Goal: Task Accomplishment & Management: Manage account settings

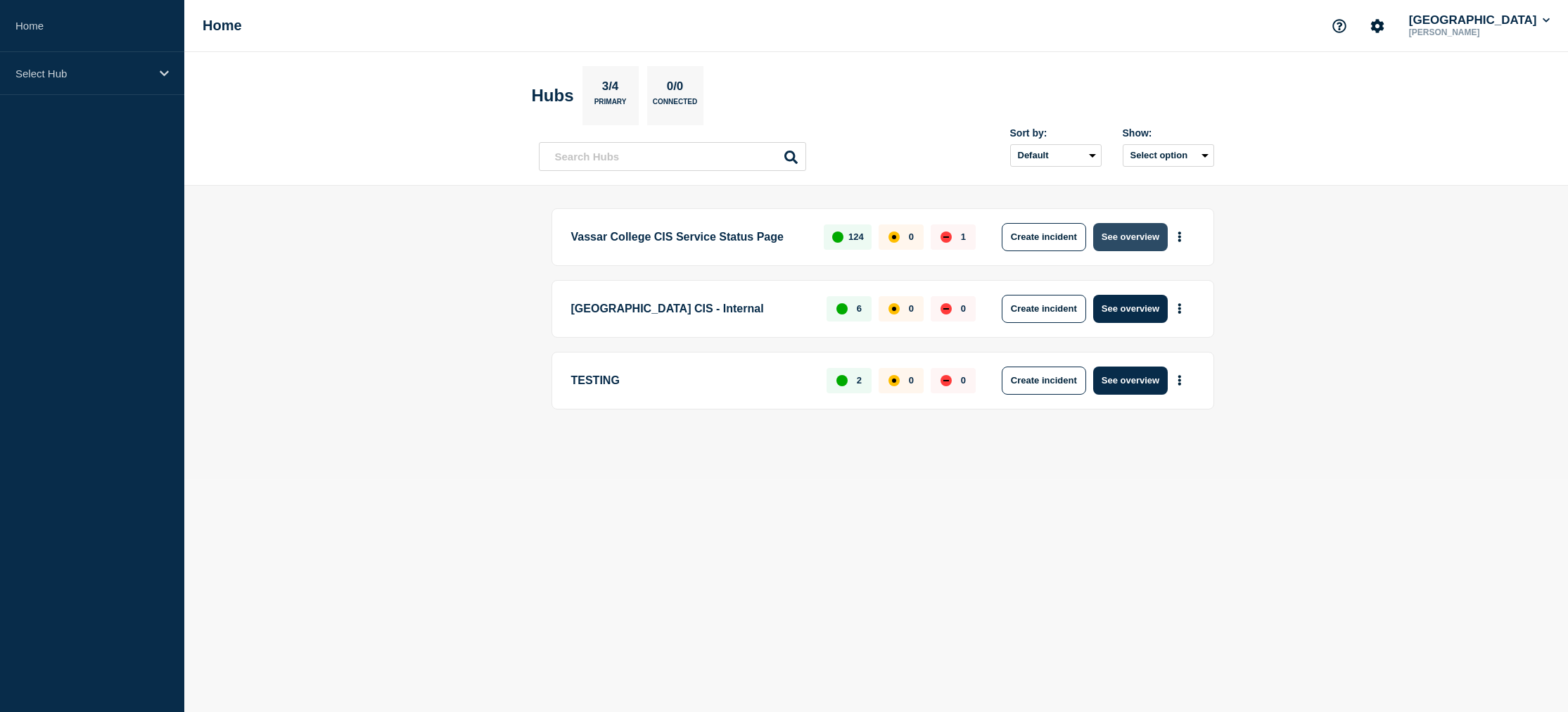
click at [1114, 242] on button "See overview" at bounding box center [1131, 237] width 75 height 28
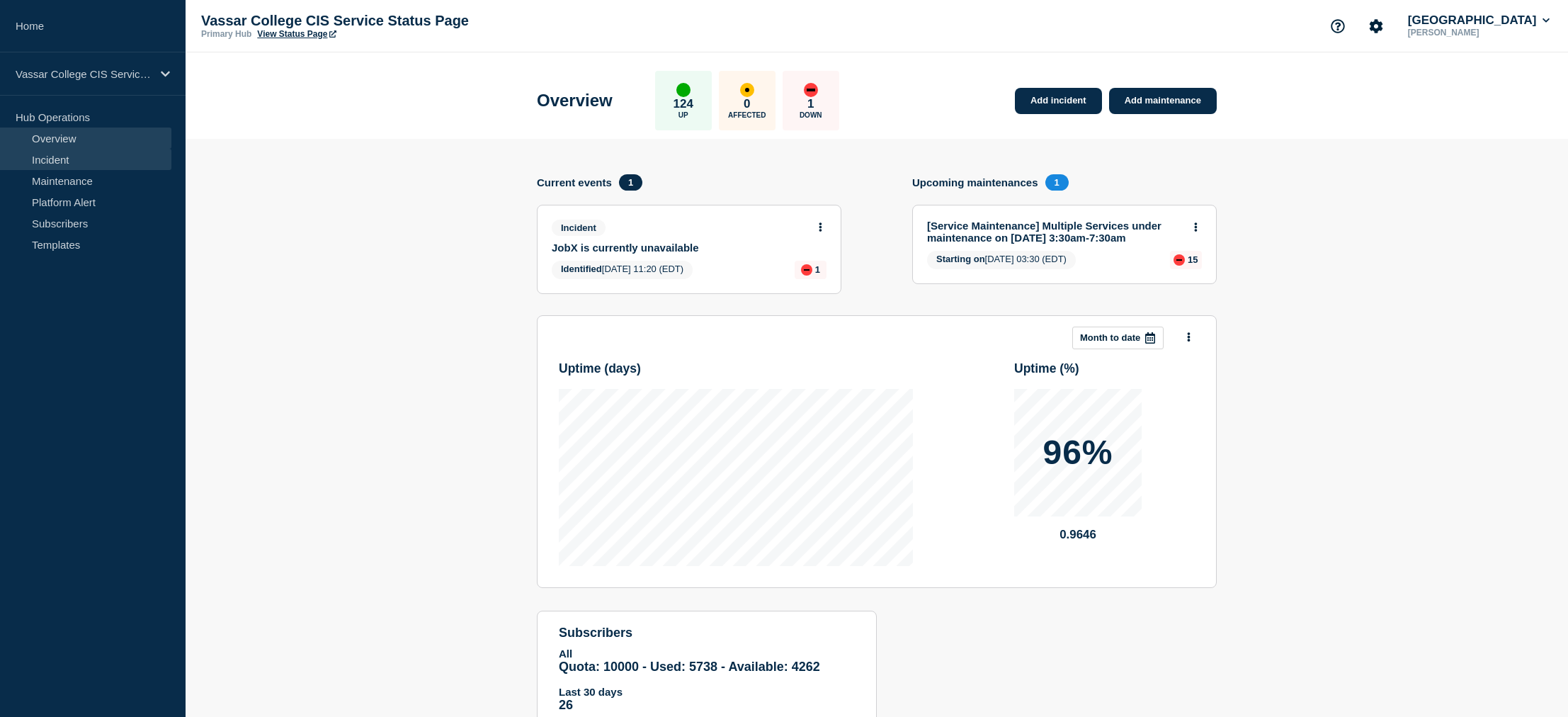
click at [45, 156] on link "Incident" at bounding box center [85, 159] width 172 height 21
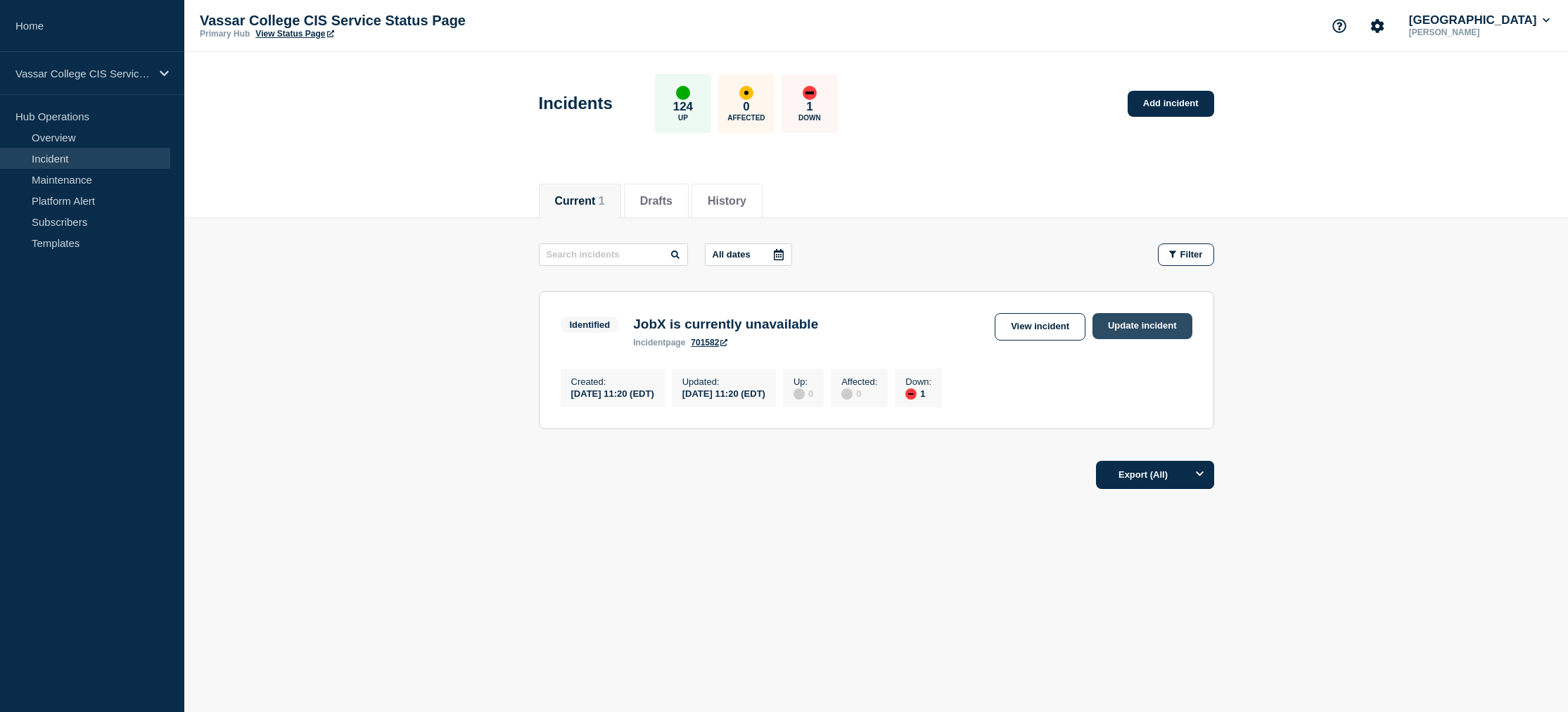
click at [1118, 321] on link "Update incident" at bounding box center [1142, 326] width 100 height 26
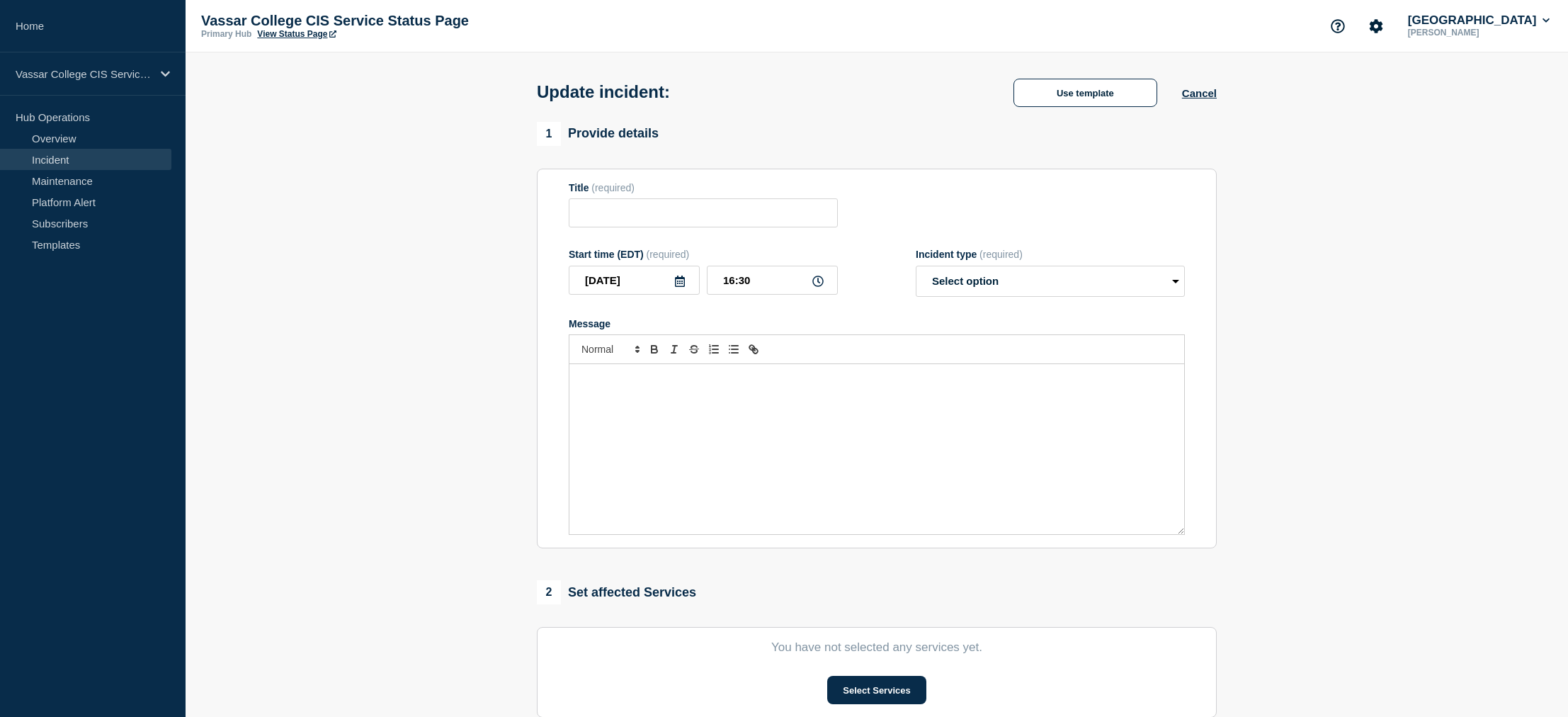
type input "JobX is currently unavailable"
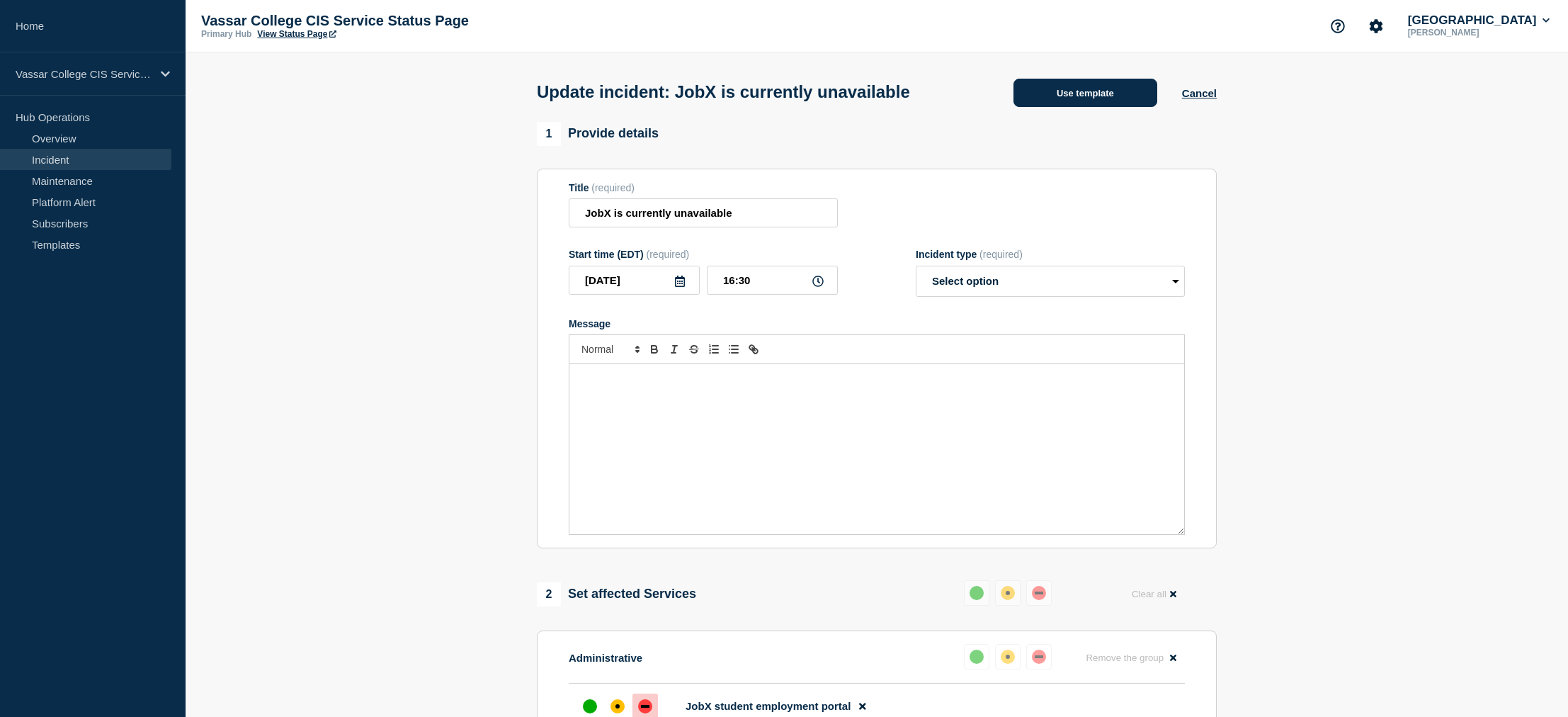
click at [1086, 89] on button "Use template" at bounding box center [1085, 93] width 144 height 28
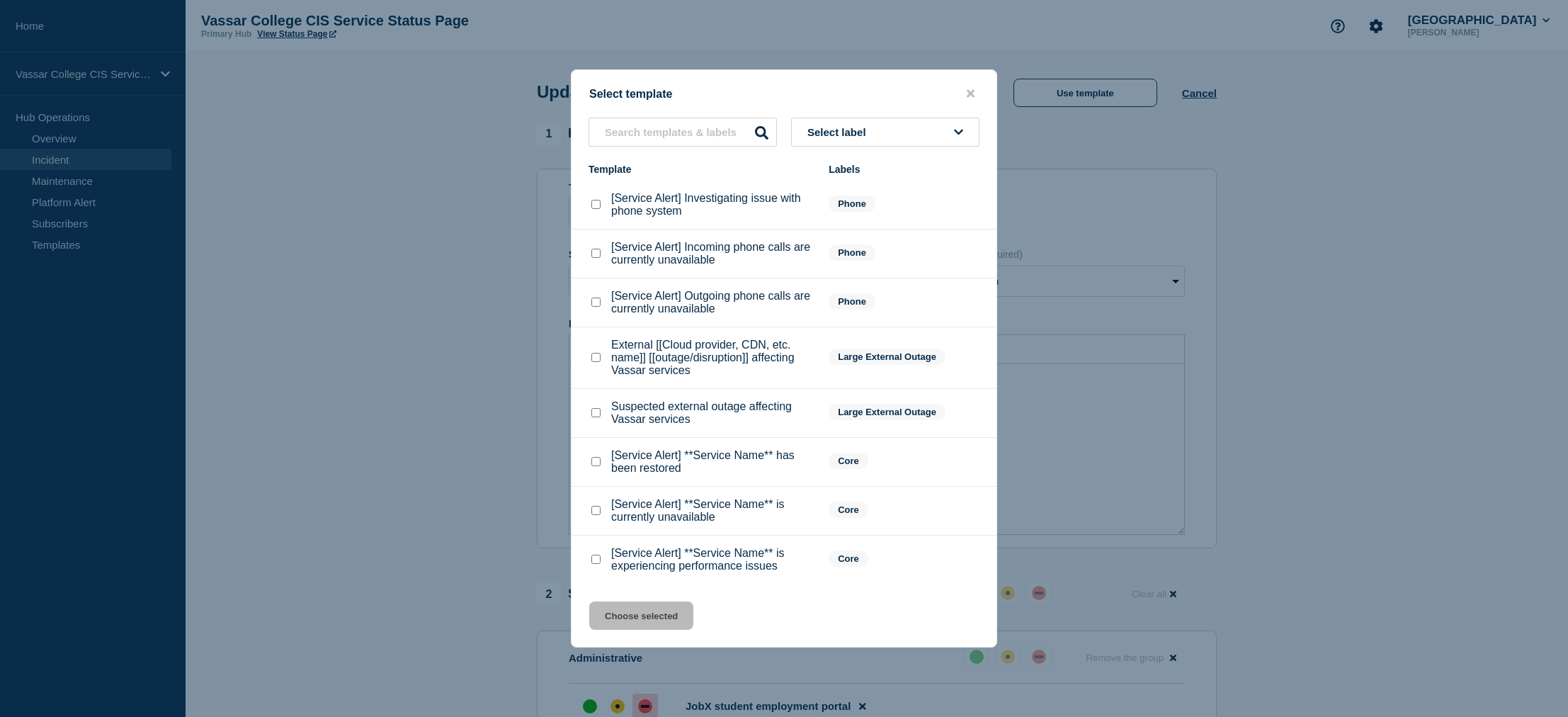
click at [595, 466] on checkbox"] "[Service Alert] **Service Name** has been restored checkbox" at bounding box center [596, 461] width 9 height 9
checkbox checkbox"] "true"
click at [650, 629] on button "Choose selected" at bounding box center [642, 615] width 104 height 28
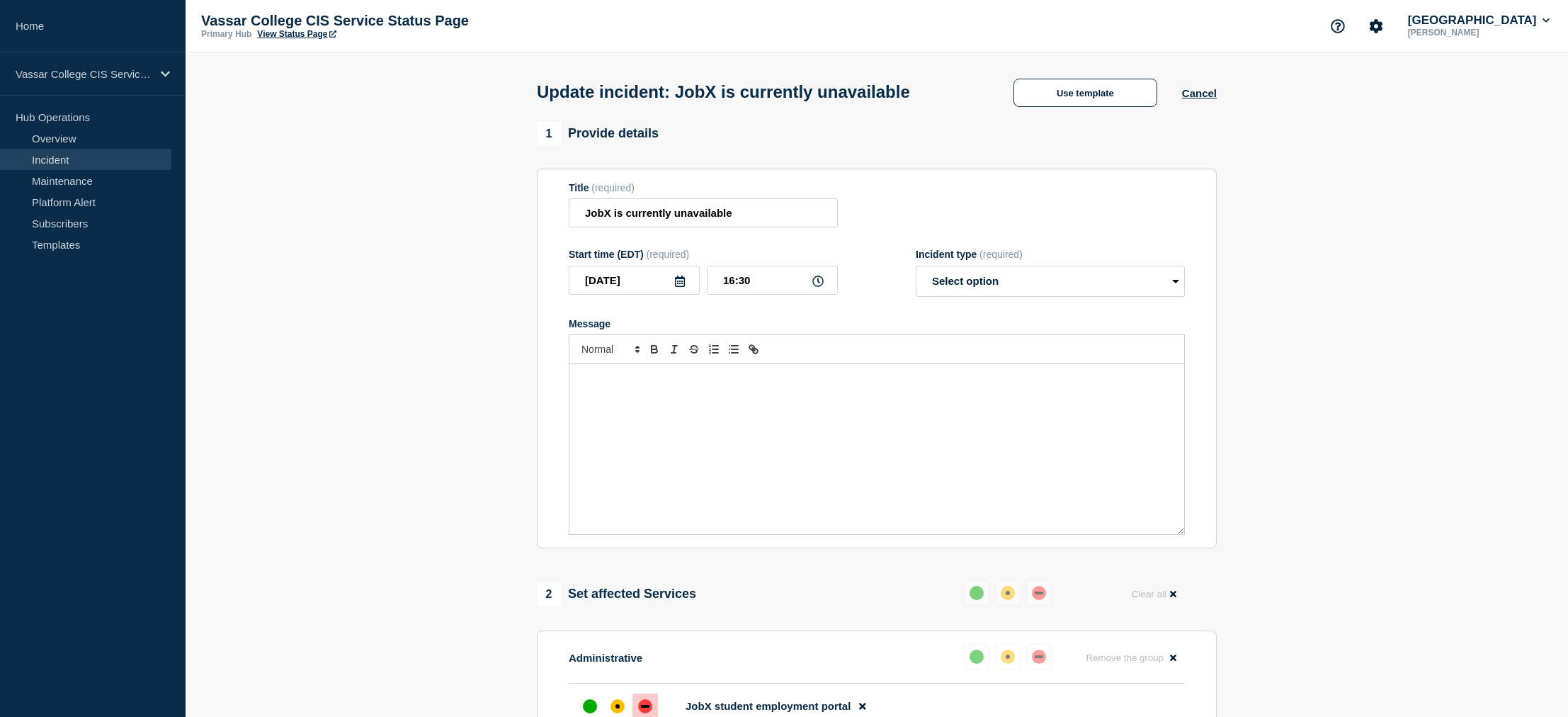
select select "resolved"
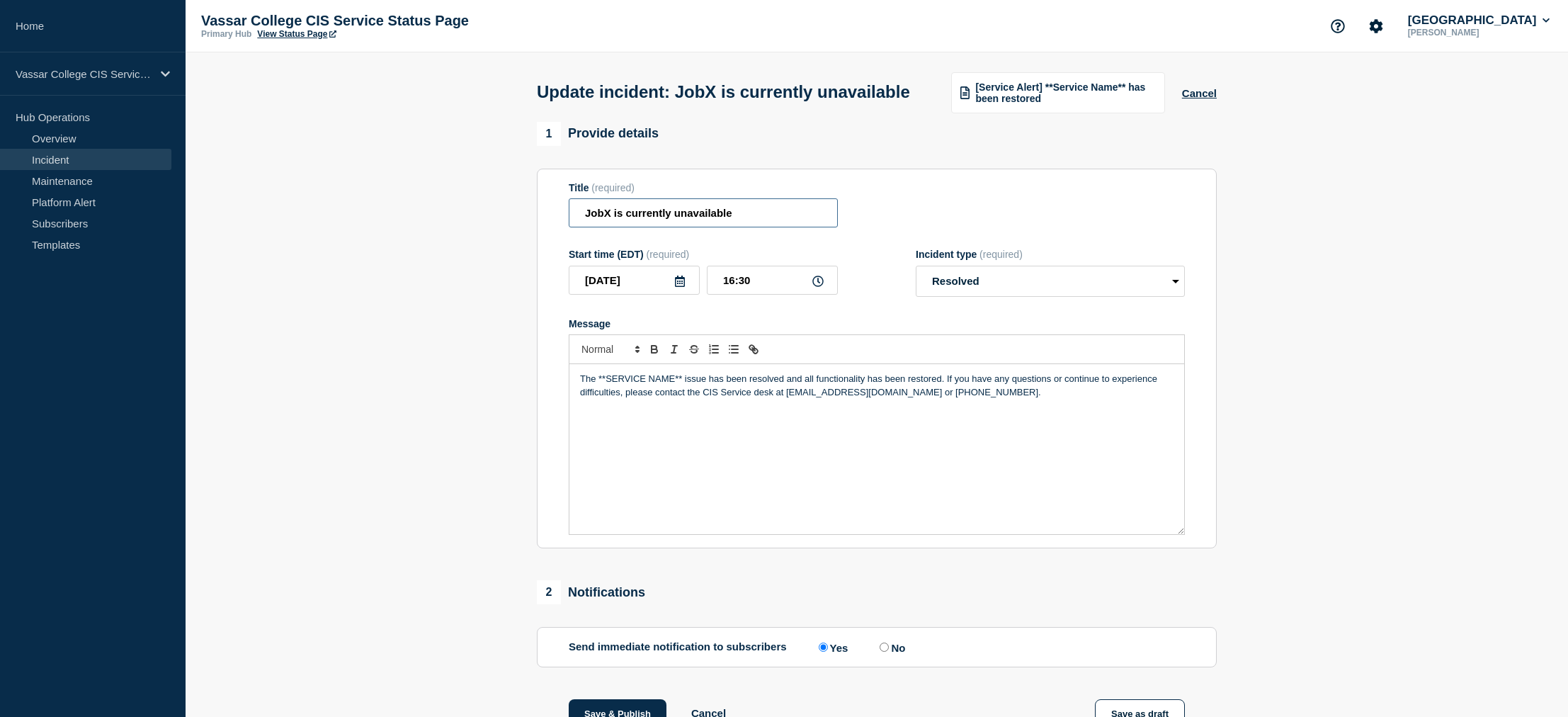
drag, startPoint x: 626, startPoint y: 220, endPoint x: 852, endPoint y: 246, distance: 227.5
click at [852, 246] on form "Title (required) JobX is currently unavailable Start time (EDT) (required) [DAT…" at bounding box center [876, 358] width 616 height 353
type input "JobX access has been restored"
drag, startPoint x: 597, startPoint y: 390, endPoint x: 683, endPoint y: 393, distance: 86.1
click at [683, 393] on p "The **SERVICE NAME** issue has been resolved and all functionality has been res…" at bounding box center [877, 385] width 594 height 26
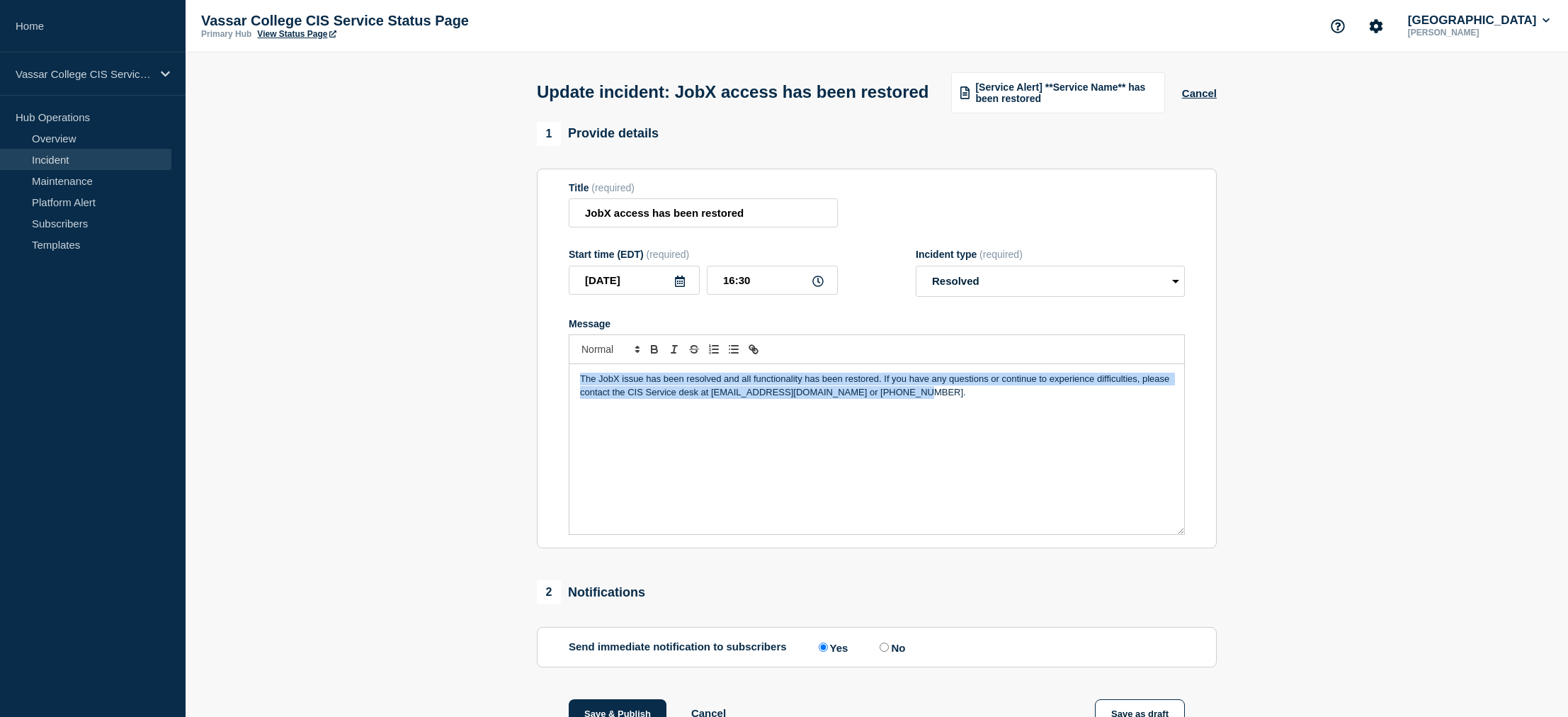
drag, startPoint x: 580, startPoint y: 391, endPoint x: 981, endPoint y: 412, distance: 401.5
click at [981, 412] on div "The JobX issue has been resolved and all functionality has been restored. If yo…" at bounding box center [876, 449] width 615 height 170
copy p "The JobX issue has been resolved and all functionality has been restored. If yo…"
click at [981, 412] on div "The JobX issue has been resolved and all functionality has been restored. If yo…" at bounding box center [876, 449] width 615 height 170
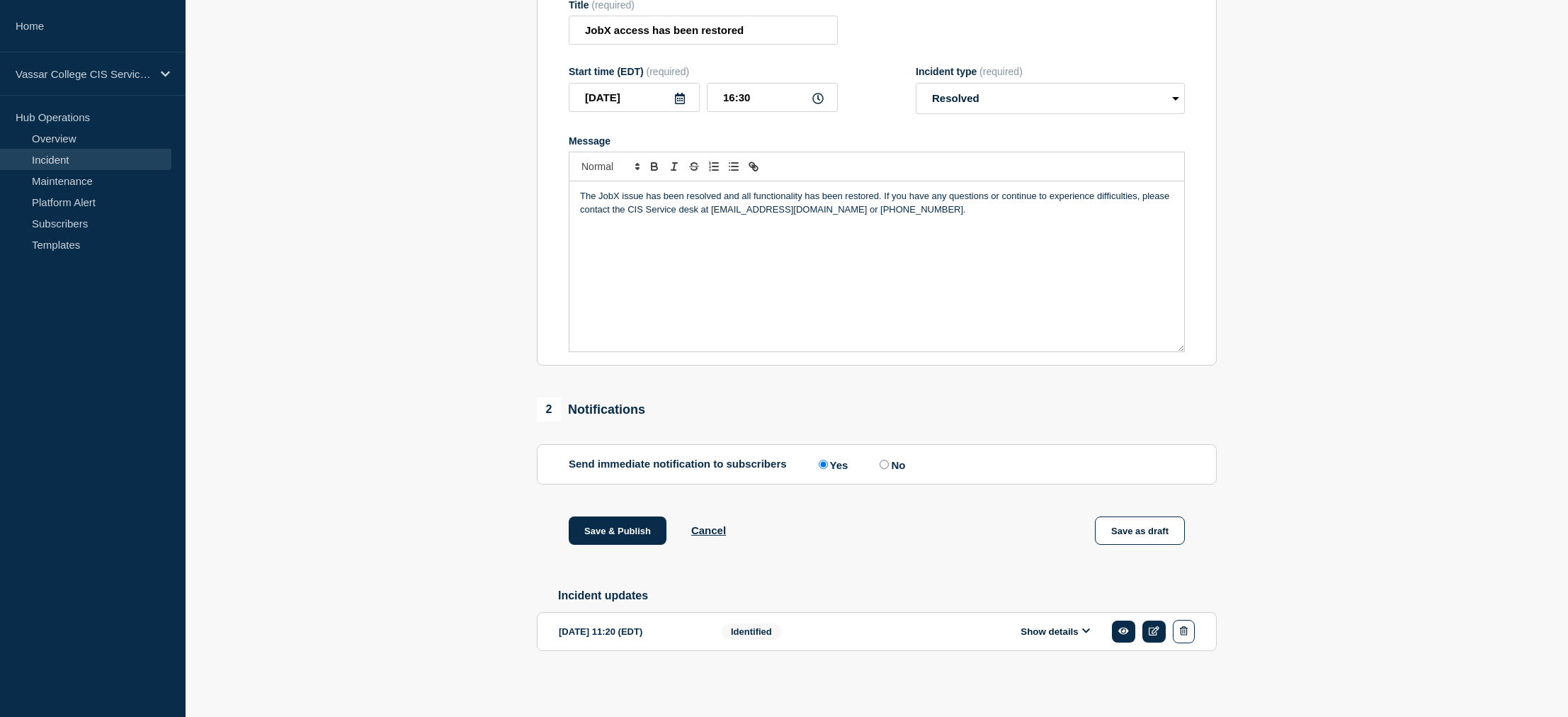
scroll to position [203, 0]
click at [619, 524] on button "Save & Publish" at bounding box center [617, 530] width 98 height 28
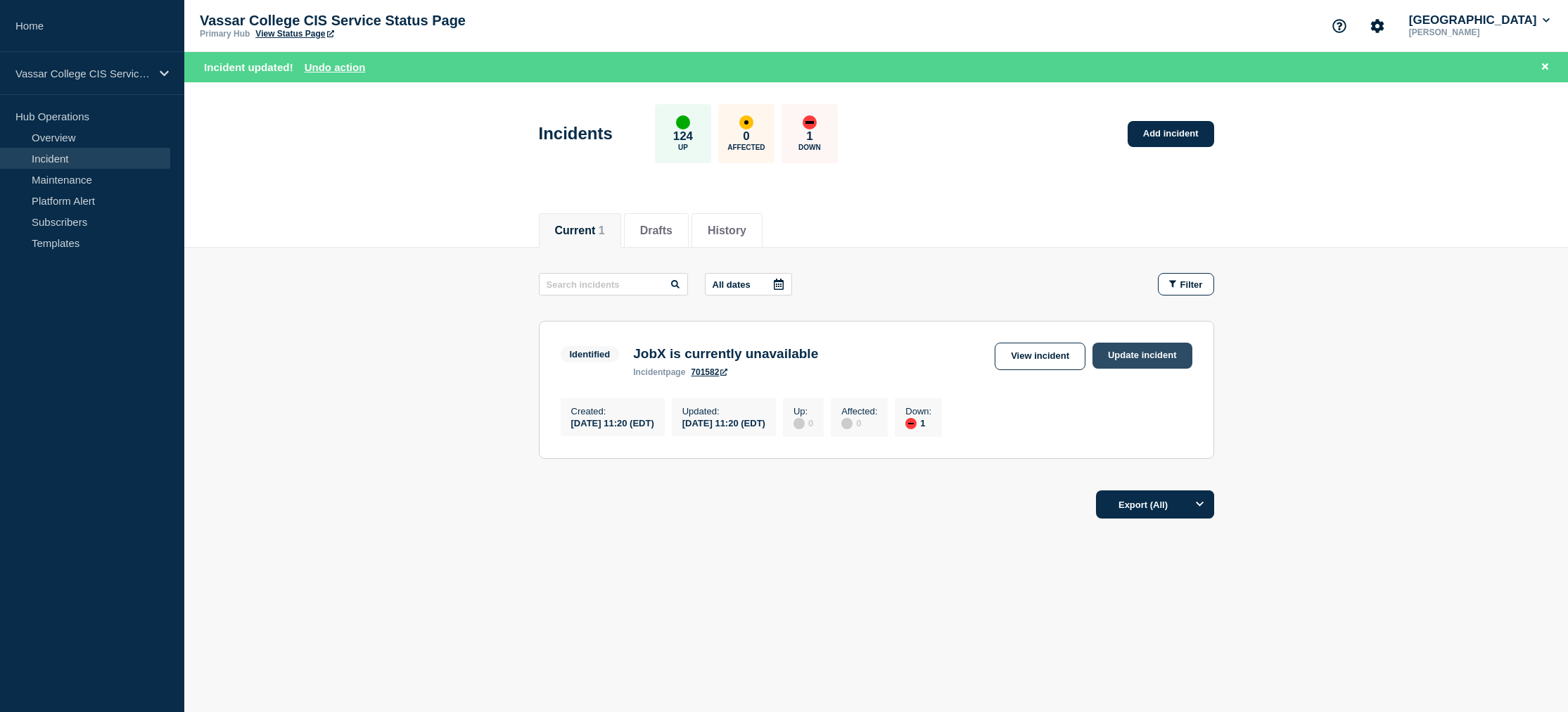
click at [1112, 352] on link "Update incident" at bounding box center [1142, 355] width 100 height 26
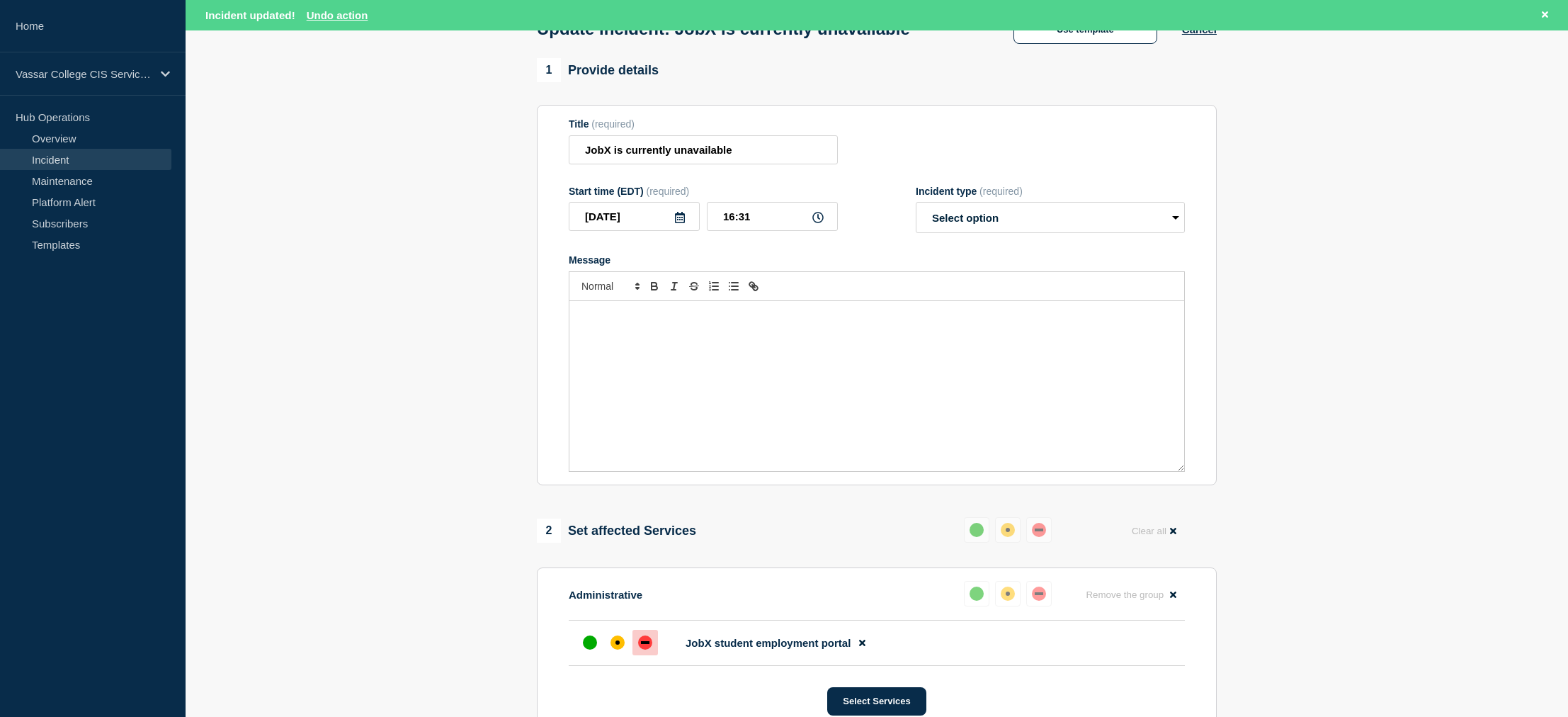
scroll to position [483, 0]
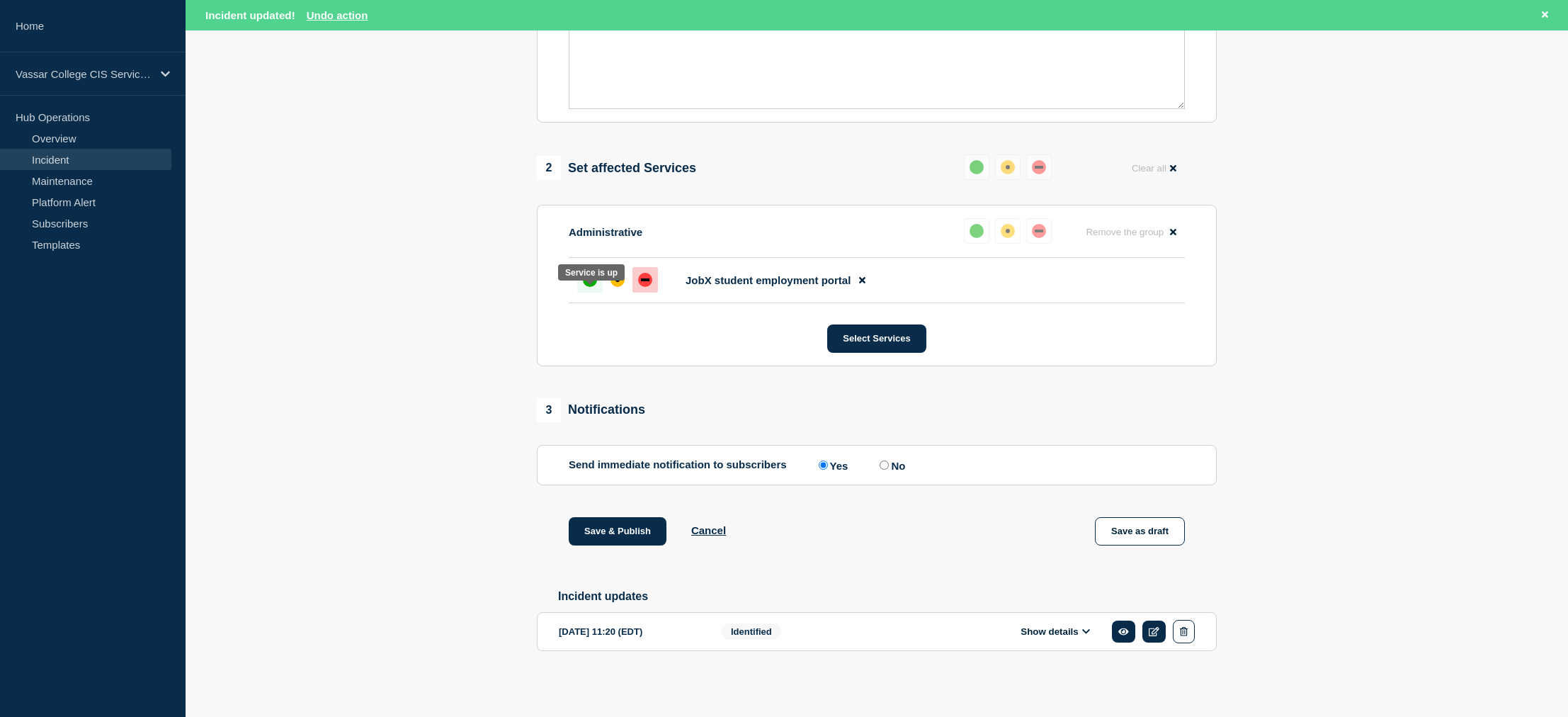
click at [592, 277] on div "up" at bounding box center [590, 280] width 14 height 14
click at [880, 332] on button "Select Services" at bounding box center [876, 338] width 98 height 28
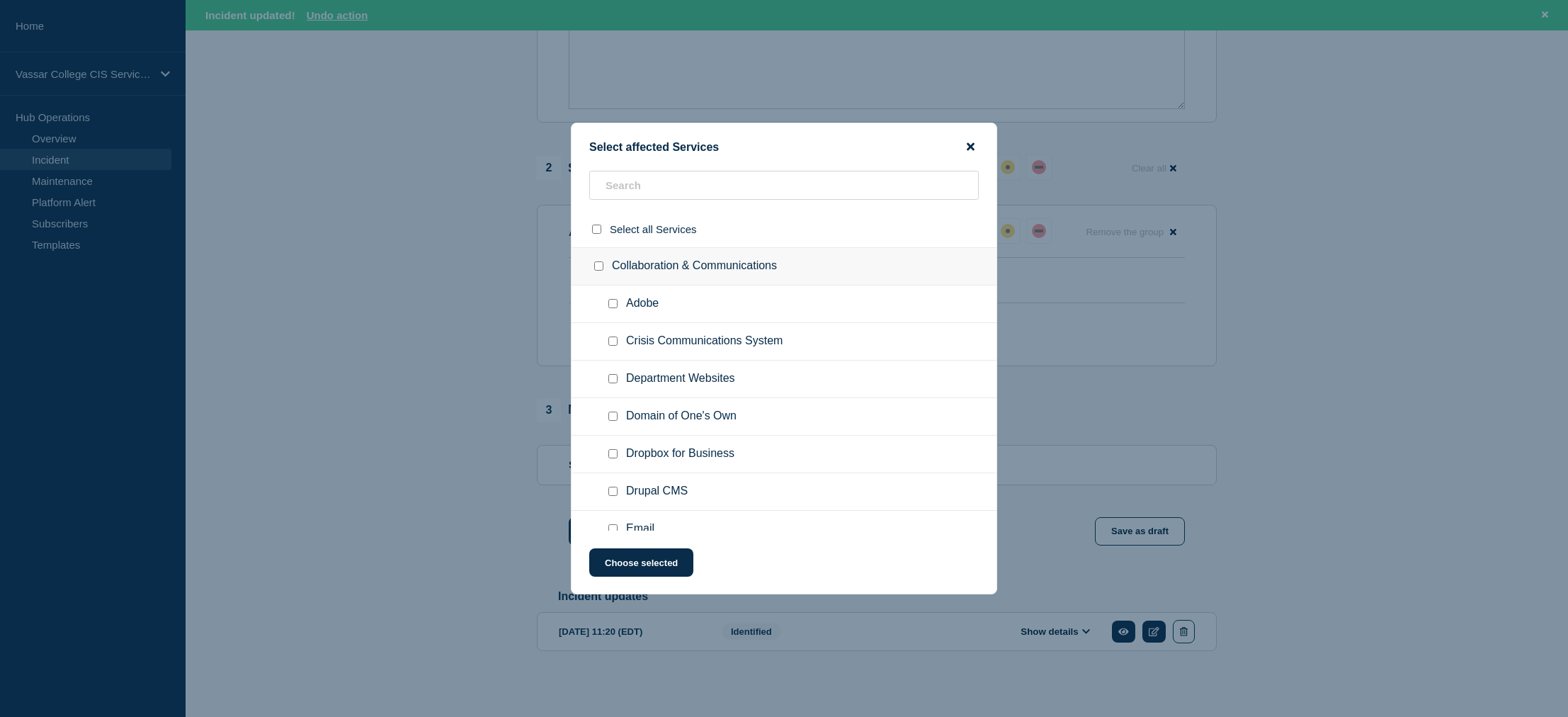
click at [972, 146] on icon "close button" at bounding box center [970, 147] width 8 height 8
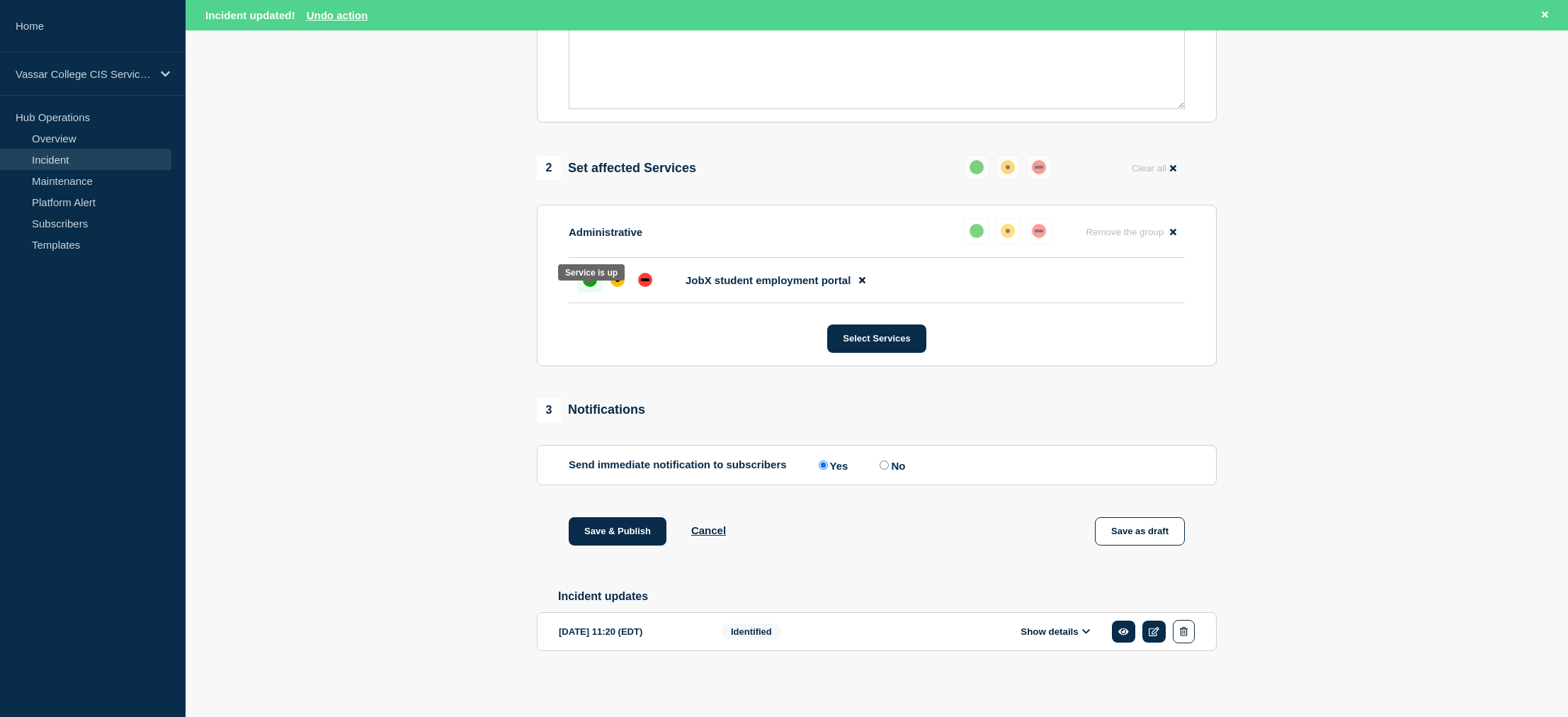
click at [588, 273] on div "up" at bounding box center [590, 280] width 14 height 14
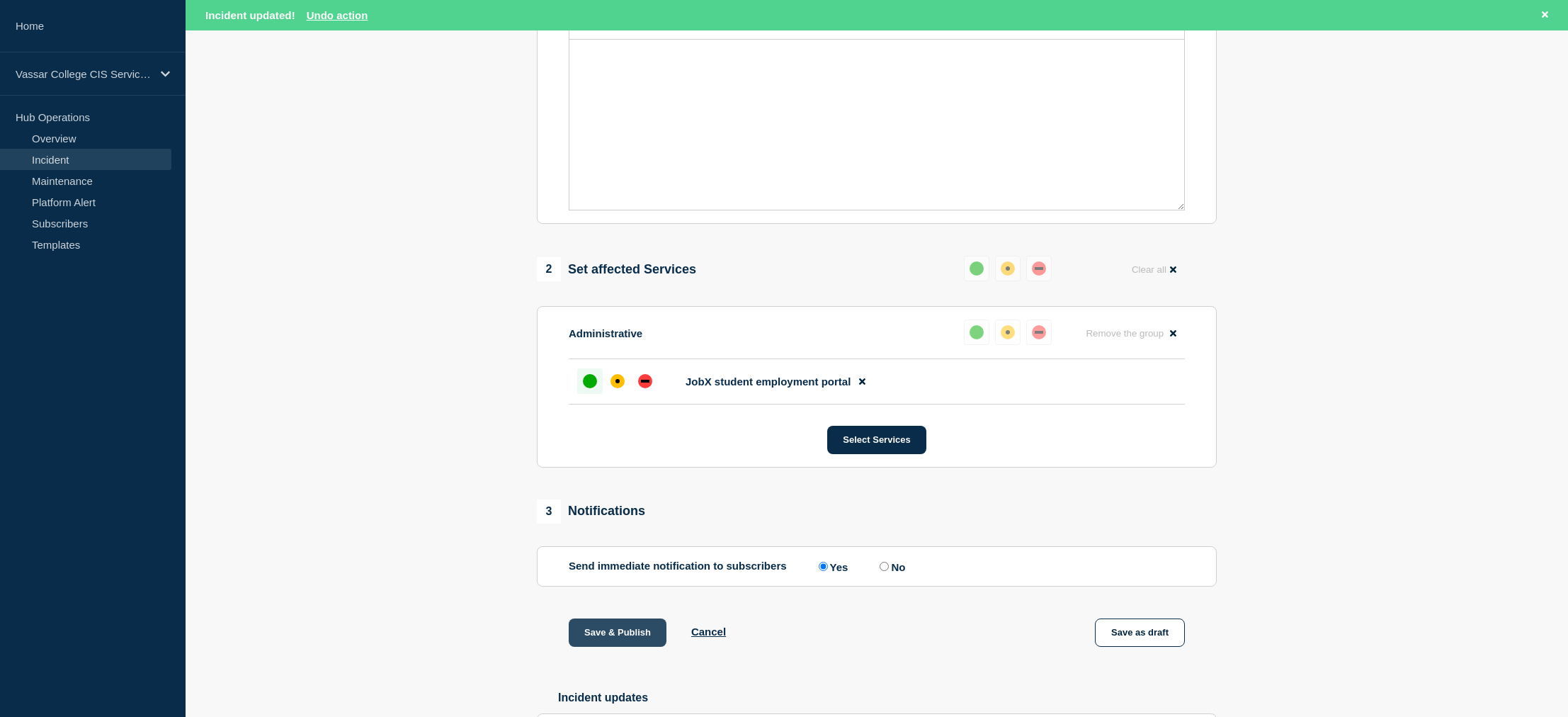
scroll to position [0, 0]
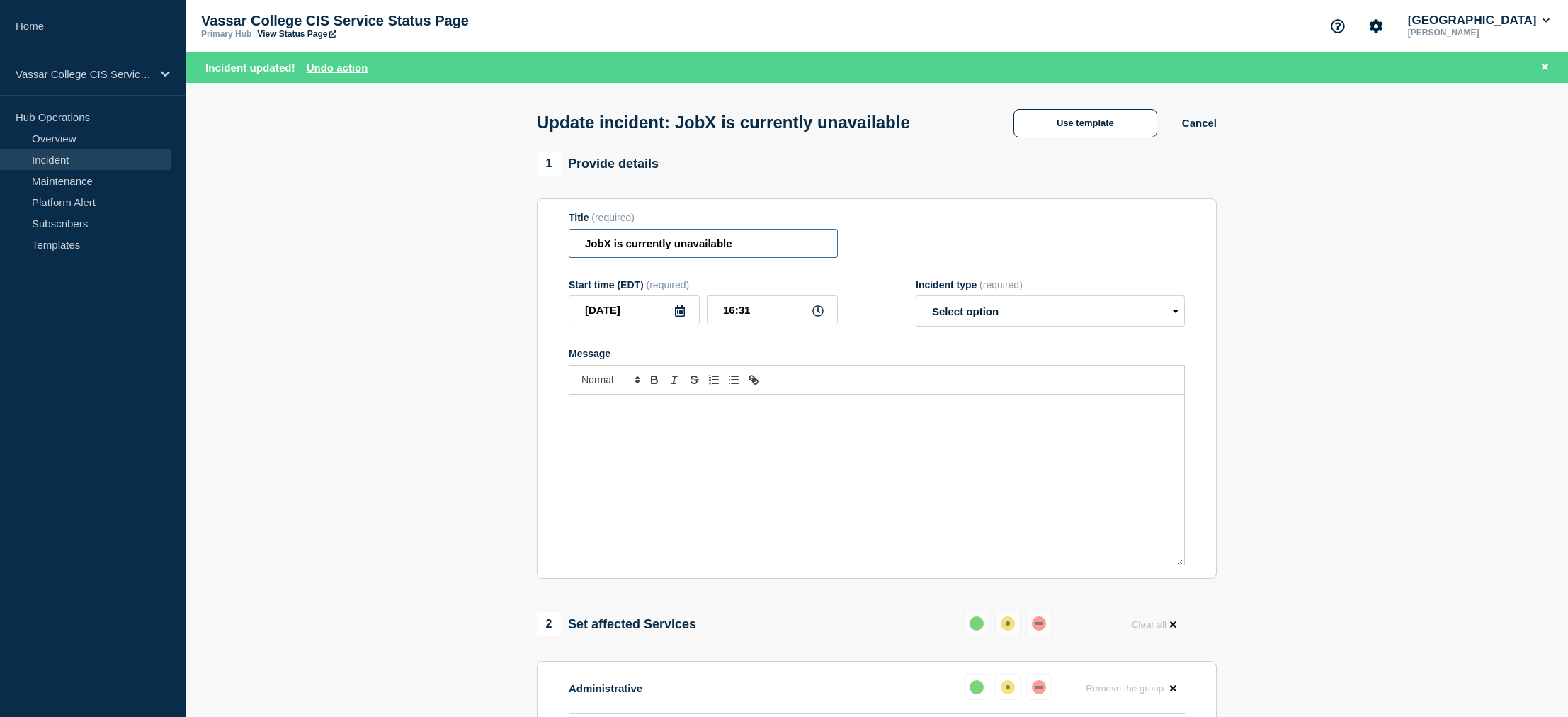
drag, startPoint x: 613, startPoint y: 250, endPoint x: 816, endPoint y: 252, distance: 203.0
click at [816, 252] on input "JobX is currently unavailable" at bounding box center [703, 243] width 269 height 29
type input "JobX functionality has been restored"
click at [998, 327] on select "Select option Investigating Identified Monitoring Resolved" at bounding box center [1051, 311] width 269 height 31
select select "resolved"
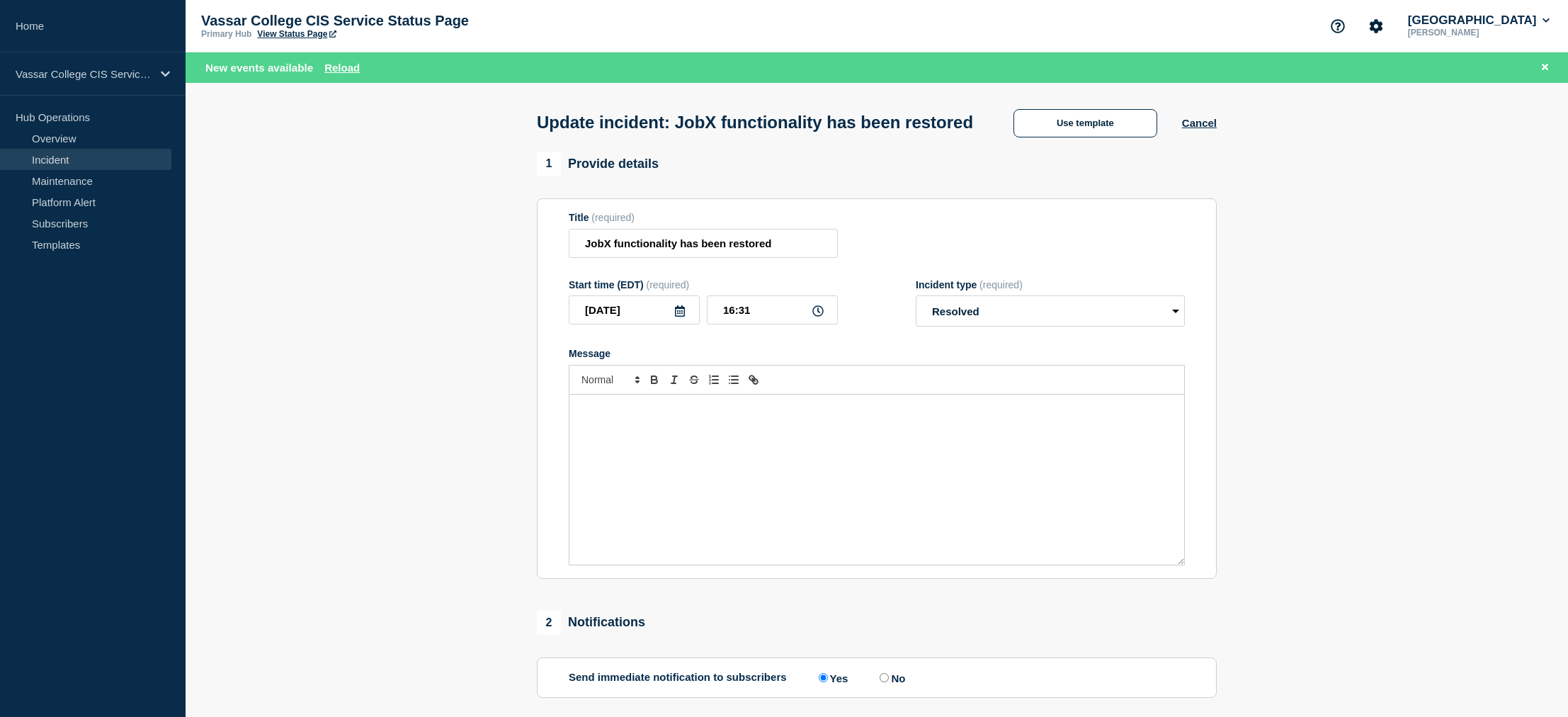
click at [857, 453] on div "Message" at bounding box center [876, 479] width 615 height 170
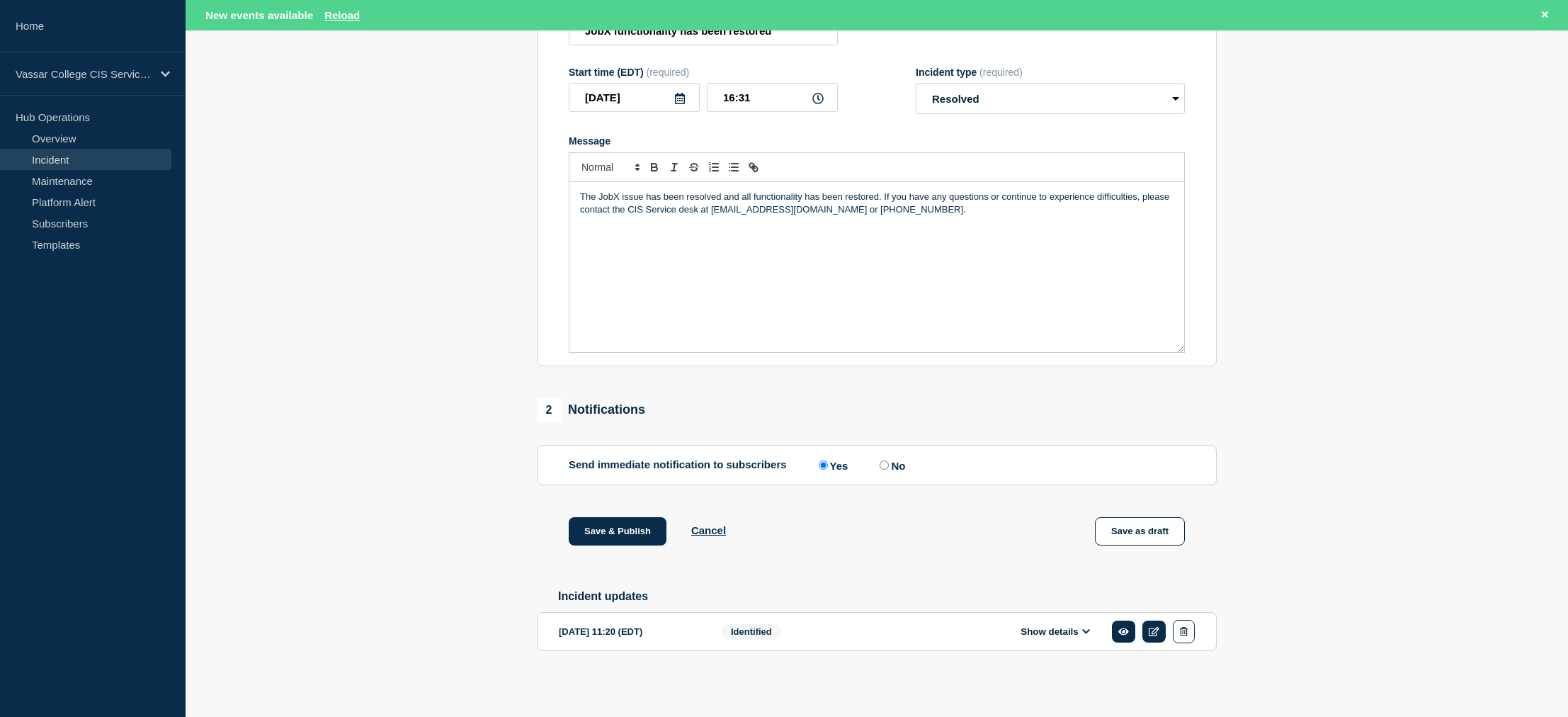
scroll to position [232, 0]
click at [611, 524] on button "Save & Publish" at bounding box center [617, 531] width 98 height 28
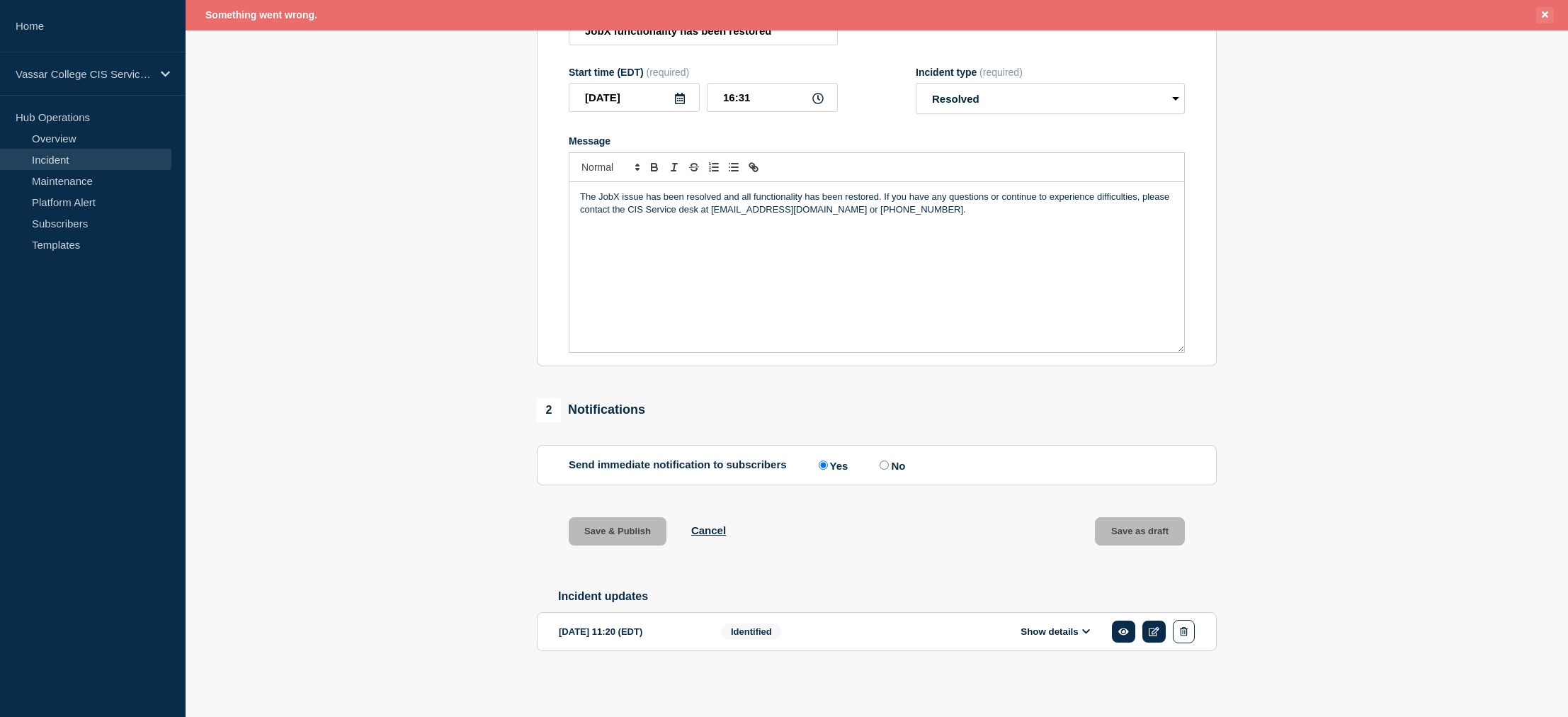
click at [1545, 10] on icon "Close banner" at bounding box center [1545, 14] width 7 height 9
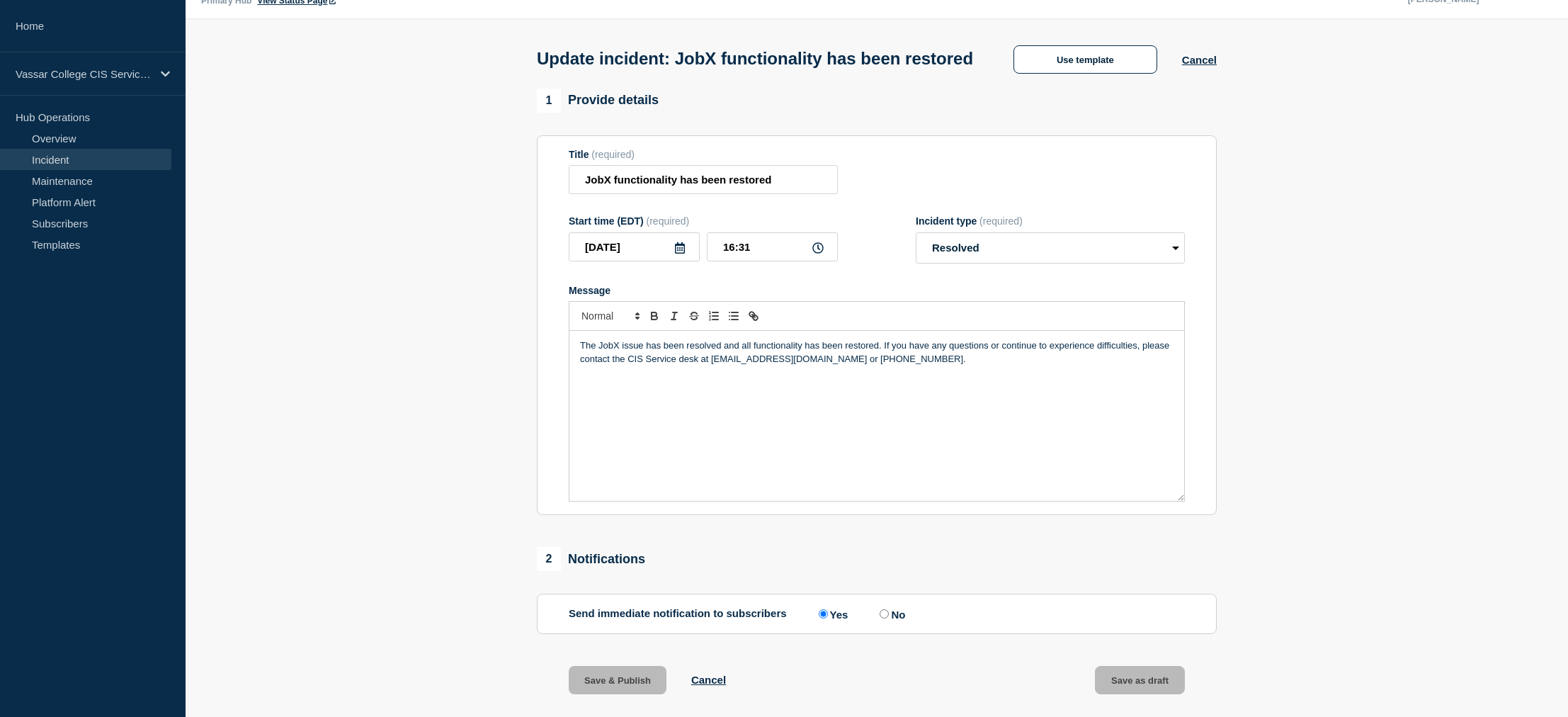
scroll to position [0, 0]
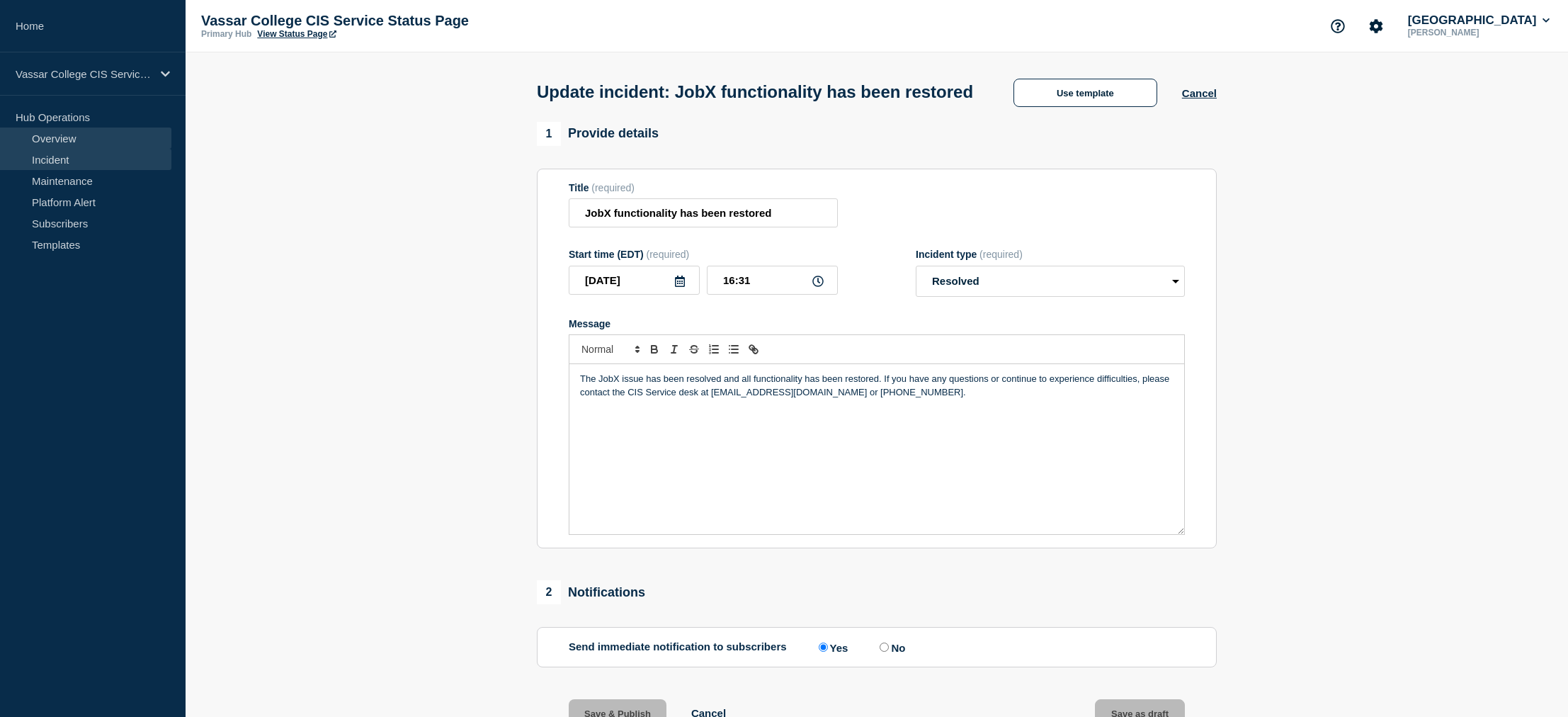
click at [68, 138] on link "Overview" at bounding box center [85, 138] width 172 height 21
